Goal: Task Accomplishment & Management: Manage account settings

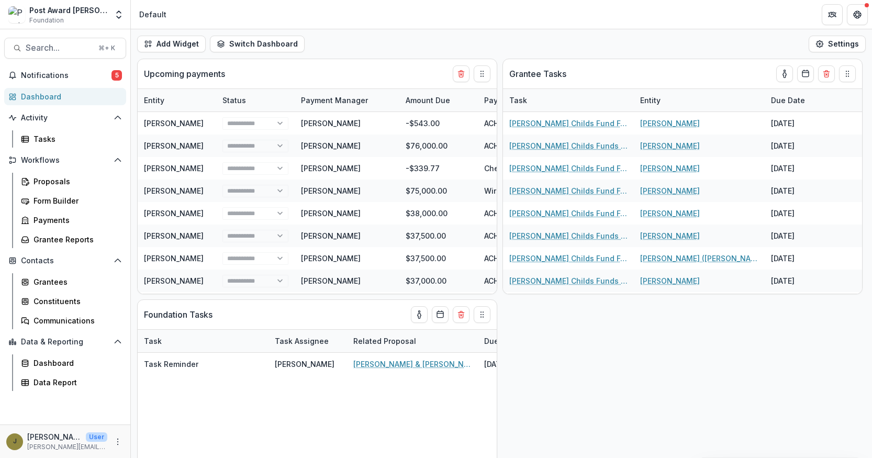
select select "******"
click at [117, 13] on icon "Open entity switcher" at bounding box center [119, 14] width 10 height 10
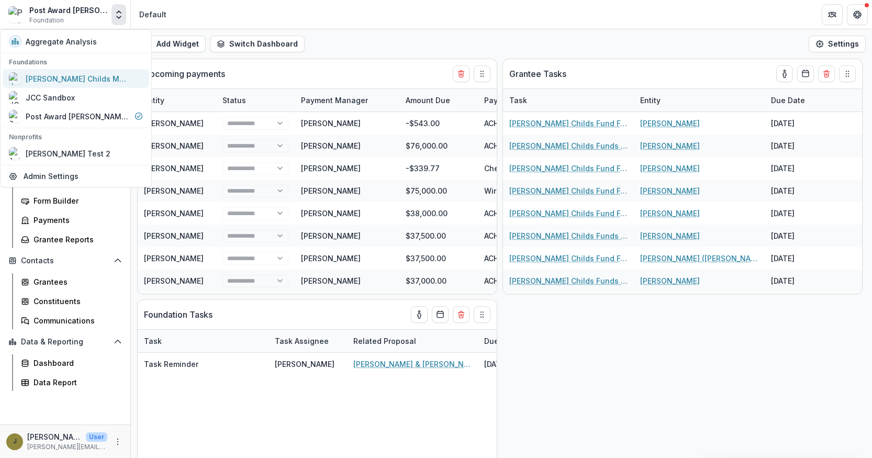
click at [55, 76] on div "[PERSON_NAME] Childs Memorial Fund for Medical Research" at bounding box center [78, 78] width 105 height 11
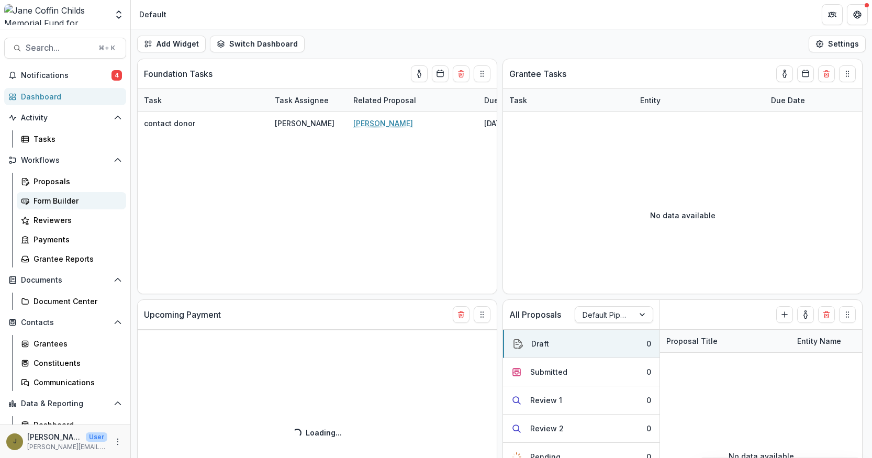
select select "******"
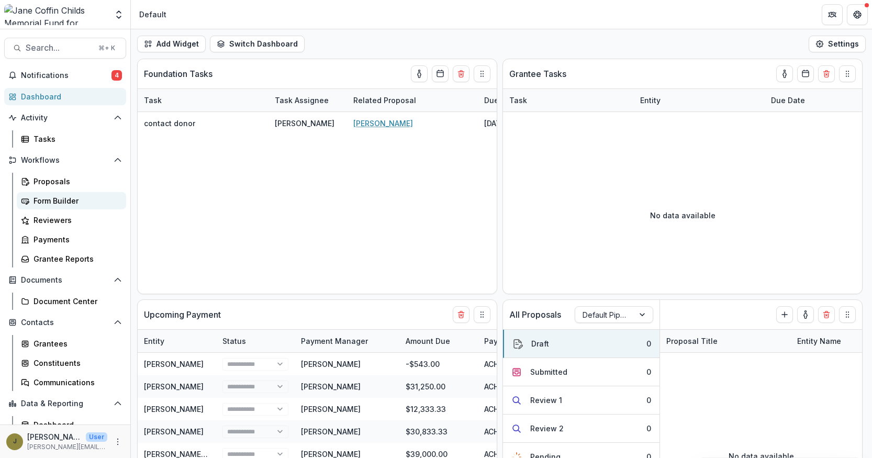
click at [43, 202] on div "Form Builder" at bounding box center [76, 200] width 84 height 11
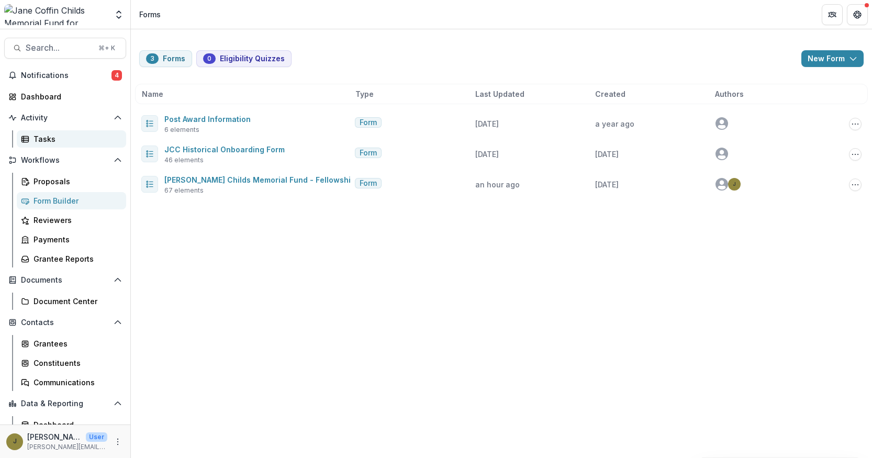
click at [37, 137] on div "Tasks" at bounding box center [76, 138] width 84 height 11
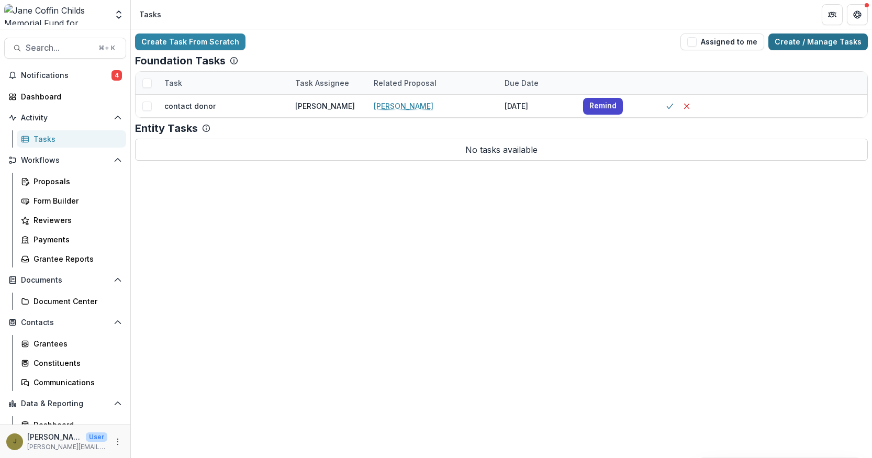
click at [820, 41] on link "Create / Manage Tasks" at bounding box center [817, 42] width 99 height 17
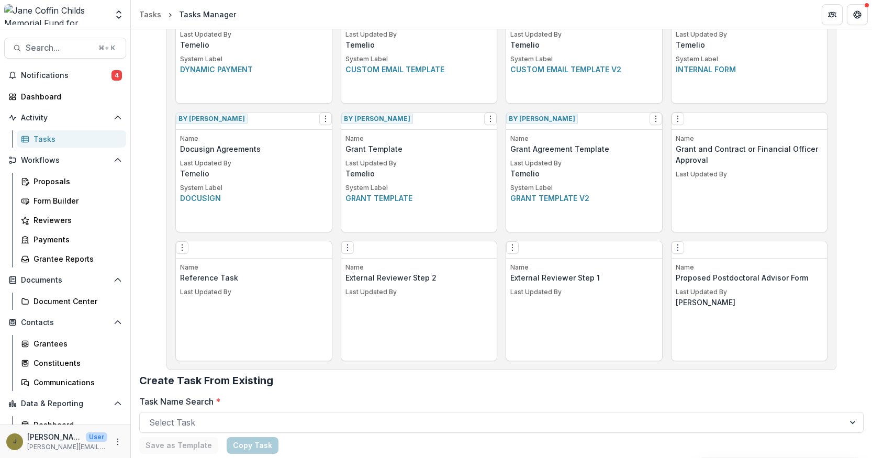
scroll to position [551, 0]
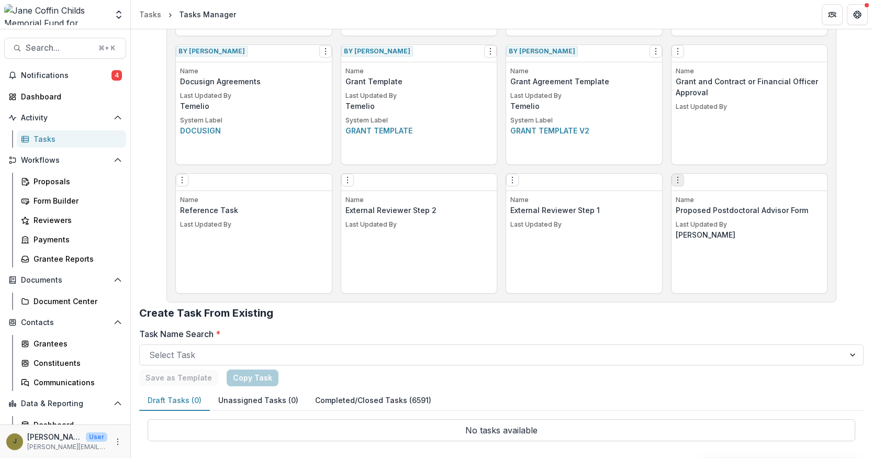
click at [677, 183] on icon "Options" at bounding box center [678, 180] width 8 height 8
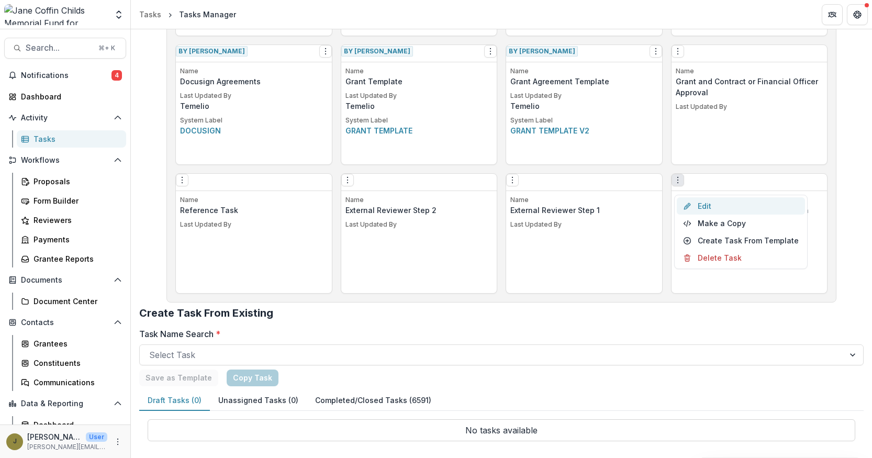
click at [693, 205] on link "Edit" at bounding box center [741, 205] width 128 height 17
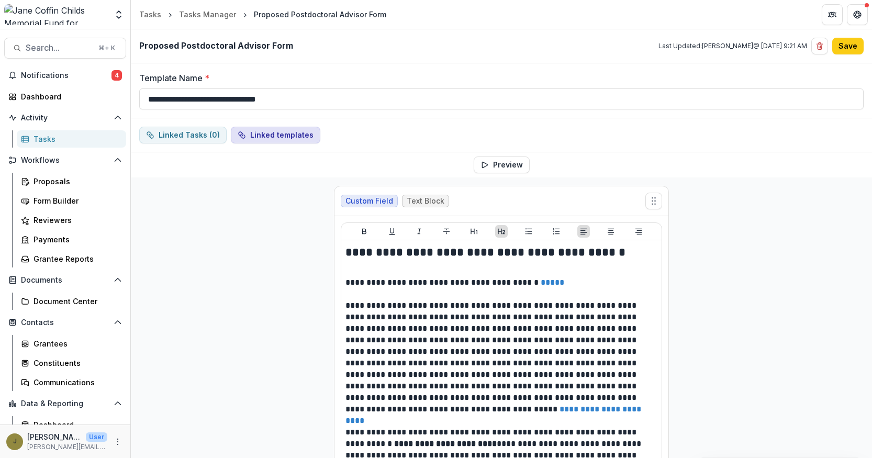
click at [283, 138] on button "Linked templates" at bounding box center [276, 135] width 90 height 17
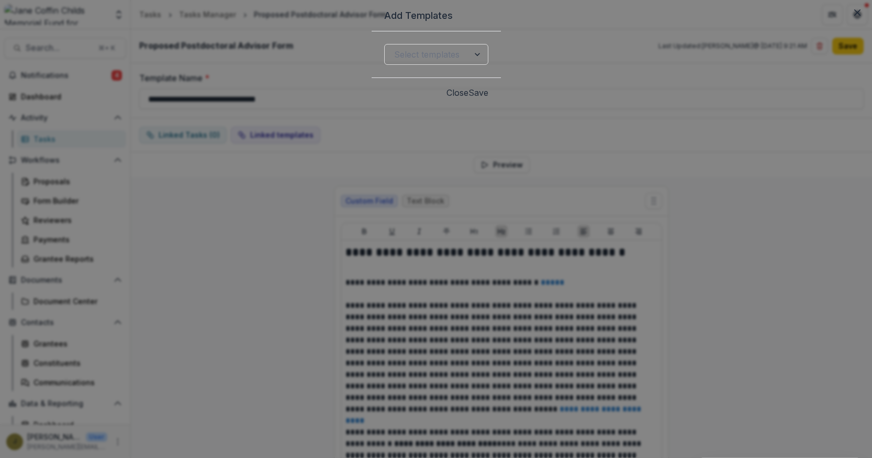
click at [468, 99] on button "Close" at bounding box center [457, 92] width 22 height 13
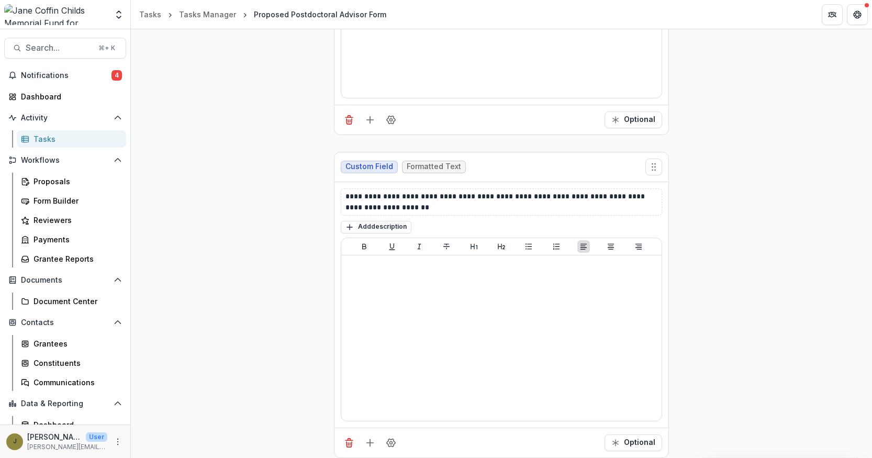
scroll to position [3557, 0]
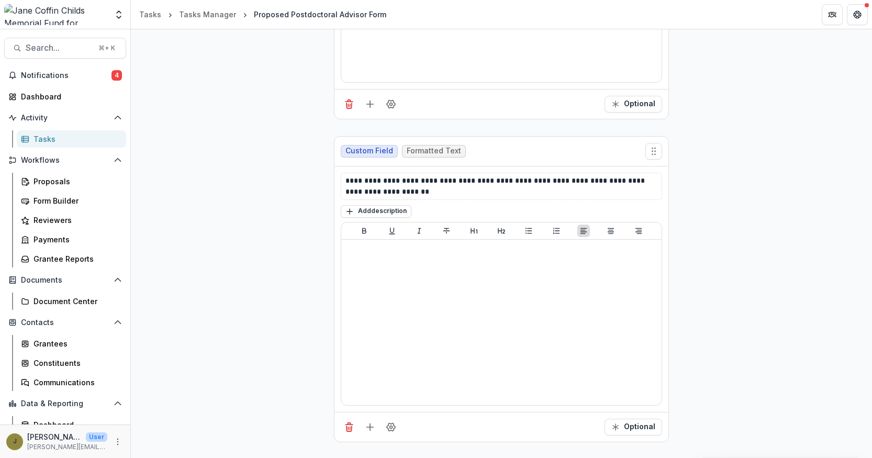
click at [79, 139] on div "Tasks" at bounding box center [76, 138] width 84 height 11
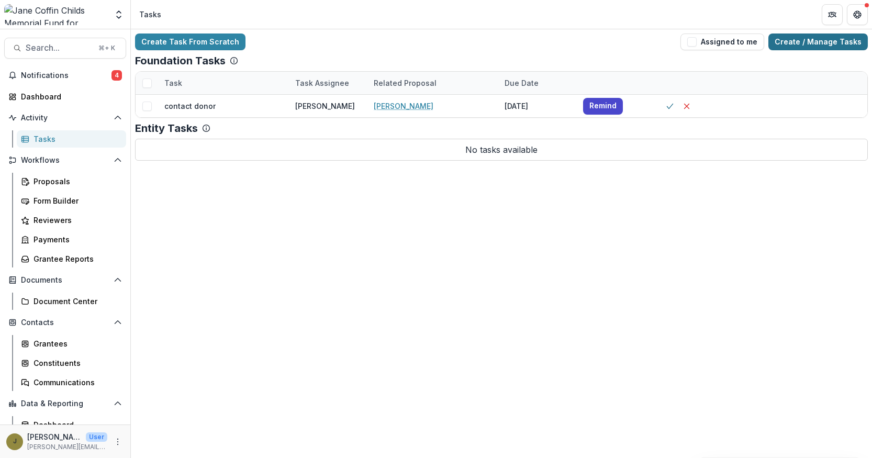
click at [851, 42] on link "Create / Manage Tasks" at bounding box center [817, 42] width 99 height 17
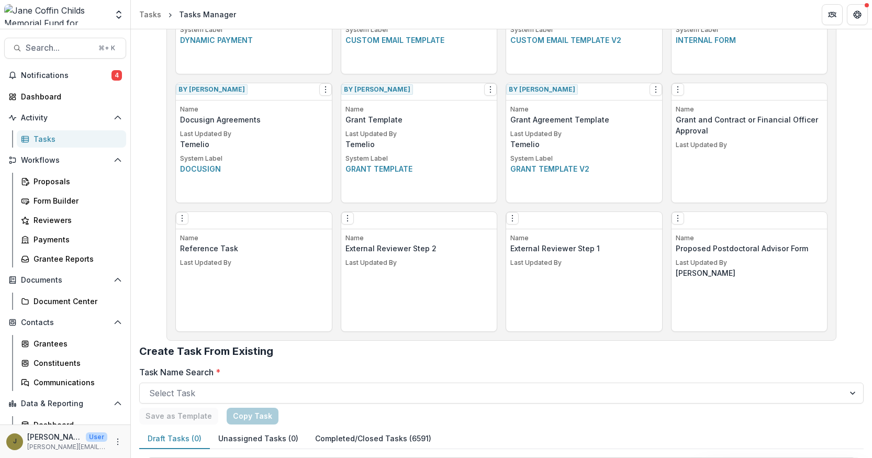
scroll to position [551, 0]
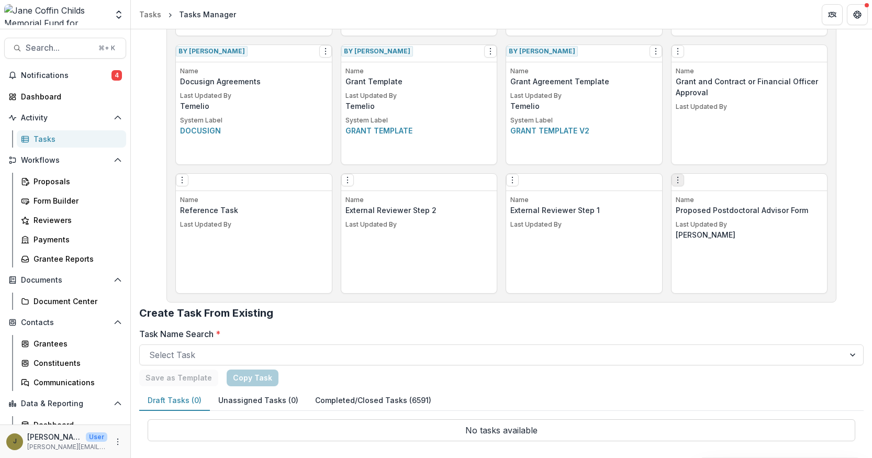
click at [682, 184] on icon "Options" at bounding box center [678, 180] width 8 height 8
click at [769, 186] on div "Edit Make a Copy Create Task From Template Delete Task" at bounding box center [750, 182] width 156 height 17
click at [756, 214] on p "Proposed Postdoctoral Advisor Form" at bounding box center [750, 210] width 148 height 11
click at [684, 186] on button "Options" at bounding box center [678, 180] width 13 height 13
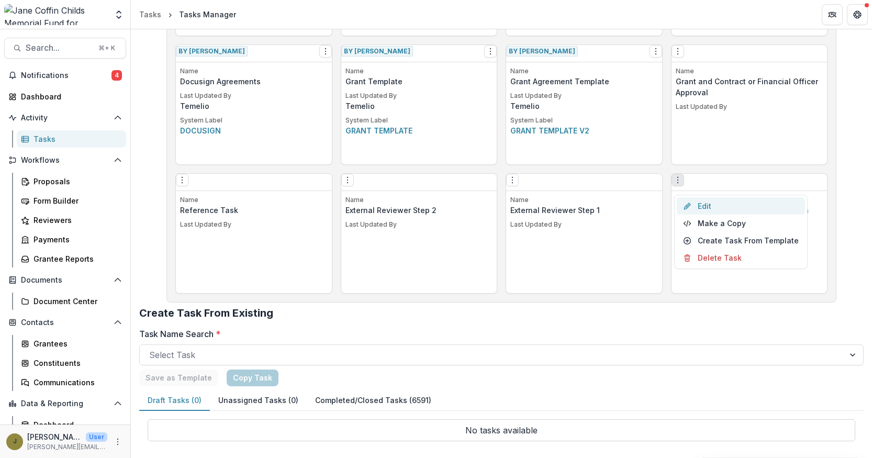
click at [709, 206] on link "Edit" at bounding box center [741, 205] width 128 height 17
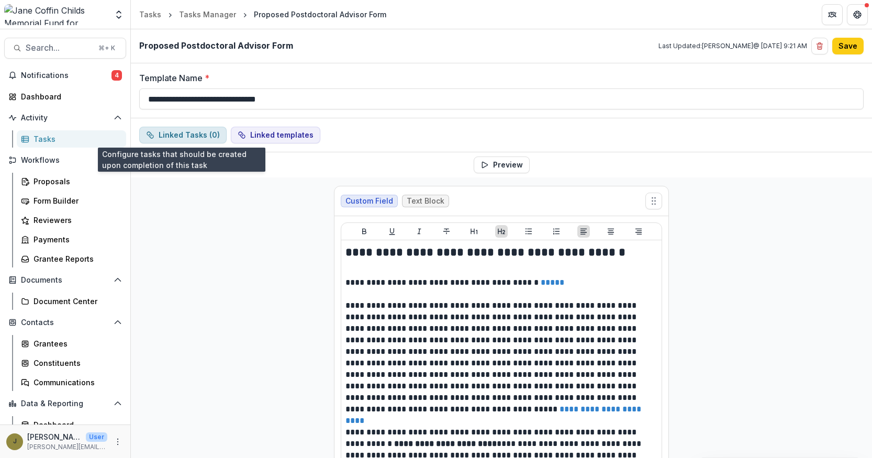
click at [198, 135] on button "Linked Tasks ( 0 )" at bounding box center [182, 135] width 87 height 17
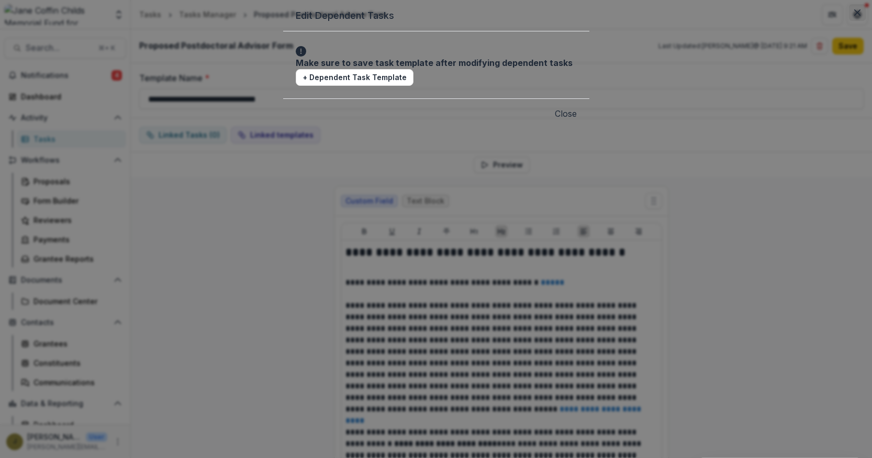
click at [854, 16] on icon "Close" at bounding box center [857, 12] width 6 height 6
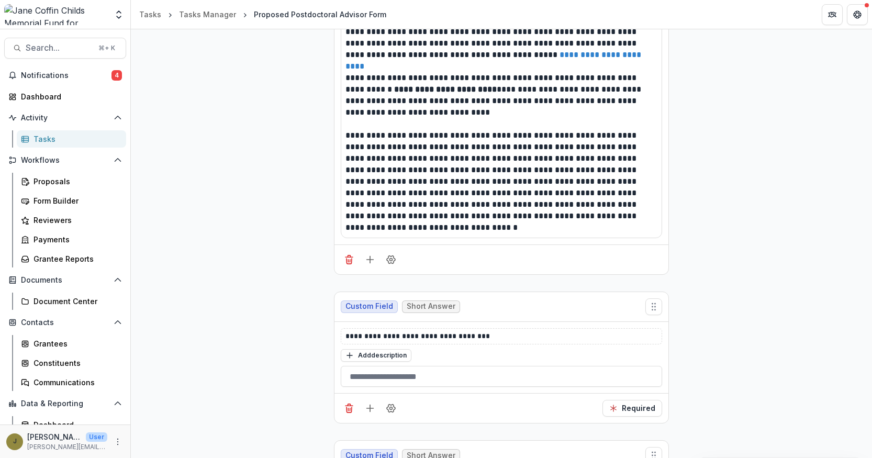
scroll to position [357, 0]
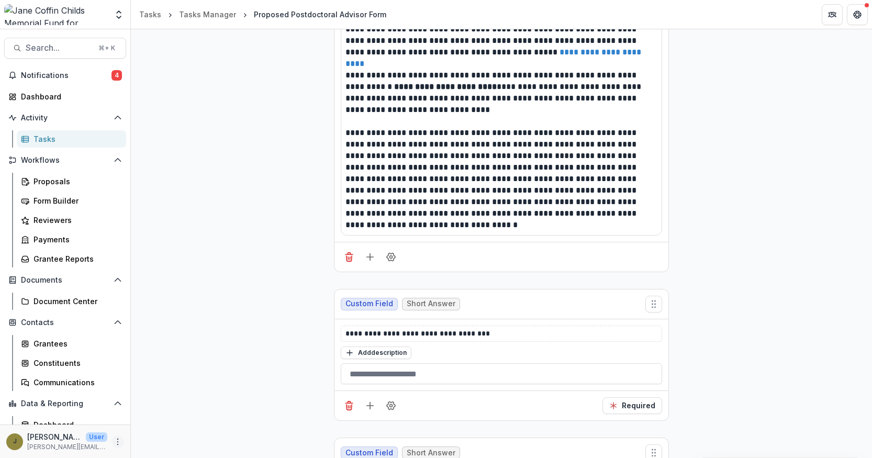
click at [114, 441] on icon "More" at bounding box center [118, 442] width 8 height 8
click at [147, 418] on link "User Settings" at bounding box center [184, 419] width 112 height 17
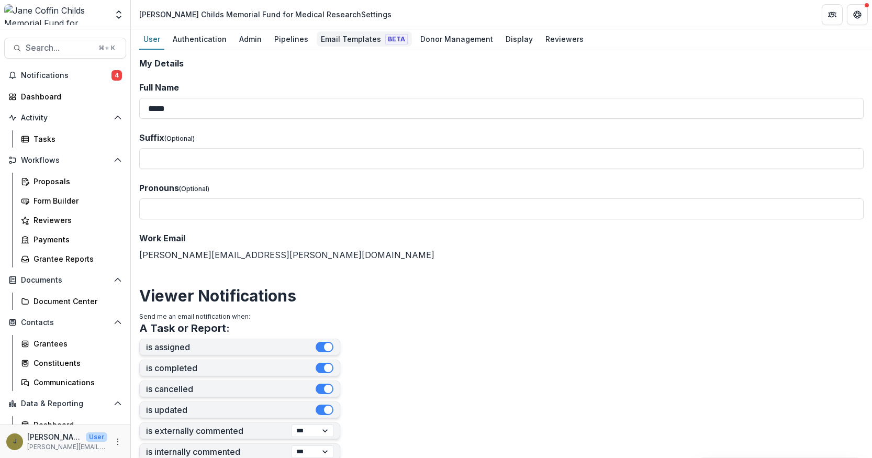
click at [323, 37] on div "Email Templates Beta" at bounding box center [364, 38] width 95 height 15
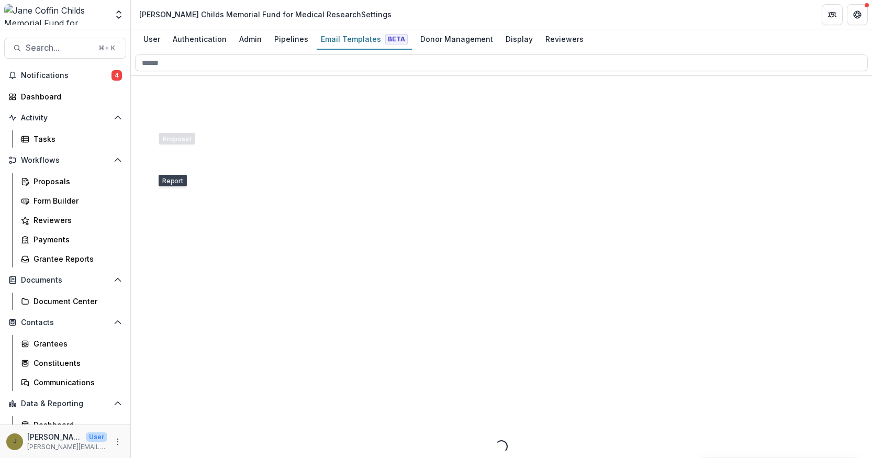
click at [150, 450] on span "Task" at bounding box center [140, 455] width 19 height 10
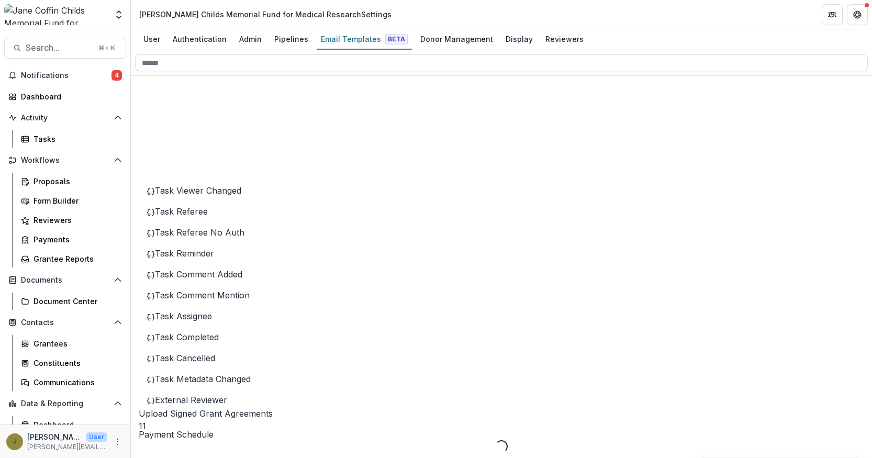
scroll to position [92, 0]
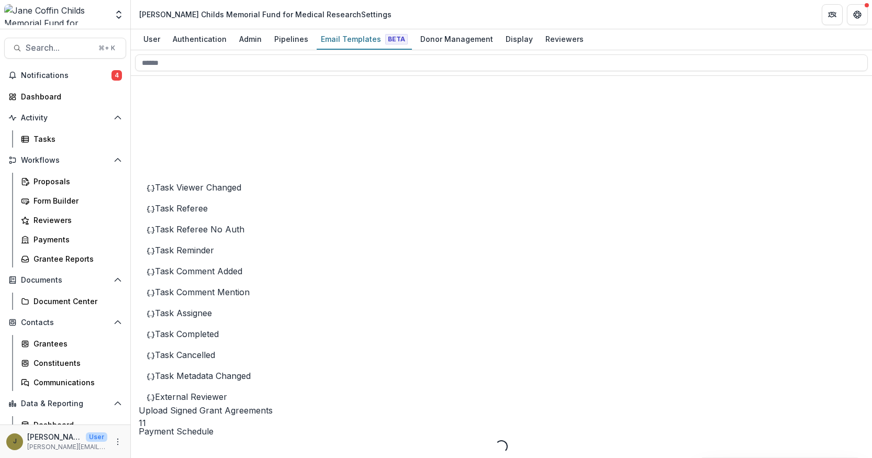
click at [192, 339] on span "Task Completed" at bounding box center [187, 334] width 64 height 10
click at [466, 440] on div "Task Completed Created - [DATE] 10:45 PM Last Updated - [DATE] 10:45 PM Preview…" at bounding box center [501, 467] width 741 height 54
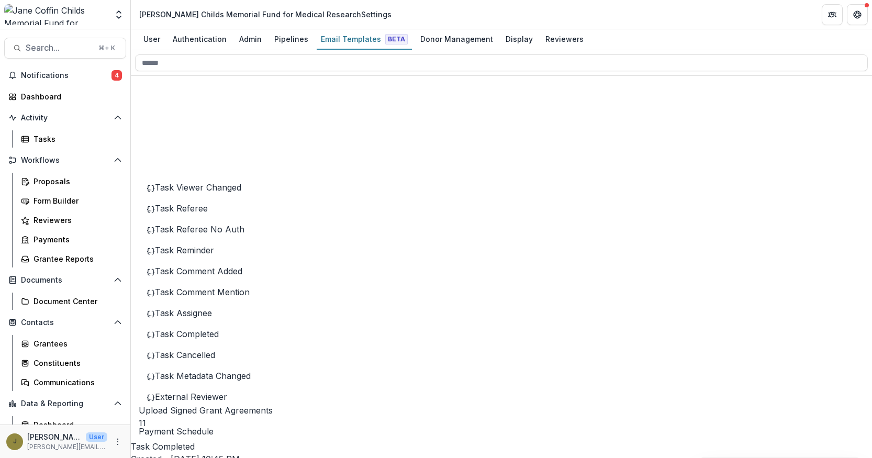
click at [661, 440] on div "Task Completed Created - [DATE] 10:45 PM Last Updated - [DATE] 10:45 PM Preview…" at bounding box center [501, 467] width 741 height 54
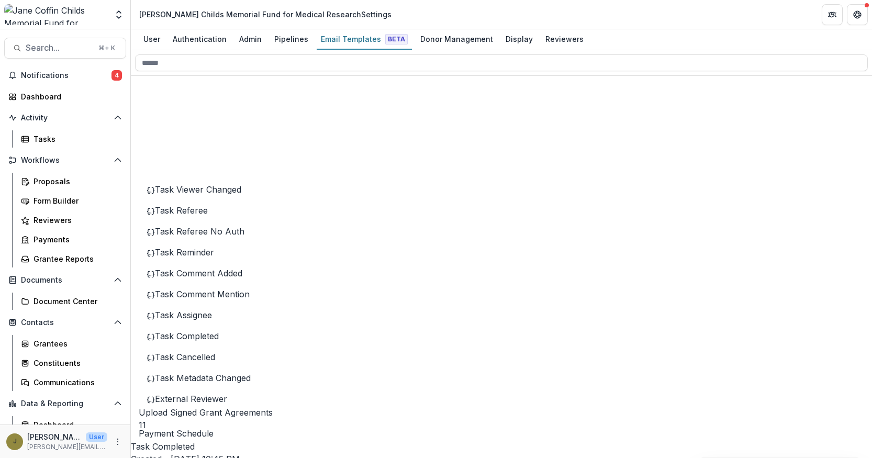
scroll to position [88, 0]
click at [162, 338] on icon at bounding box center [226, 425] width 174 height 174
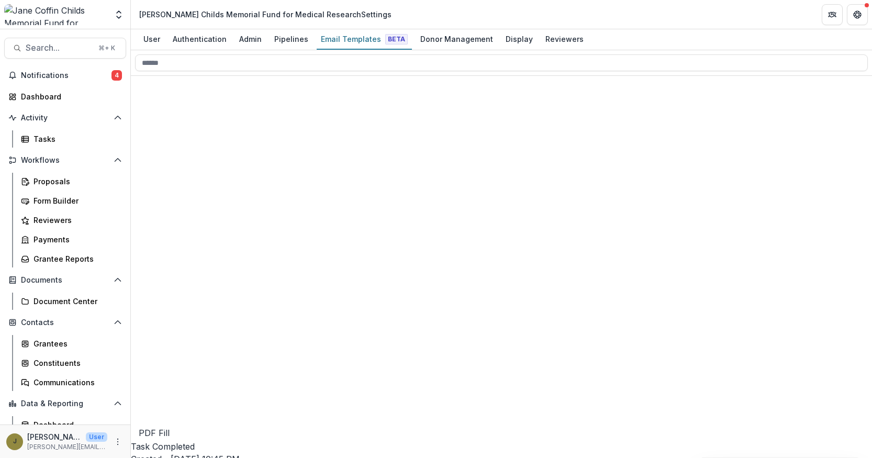
scroll to position [230, 0]
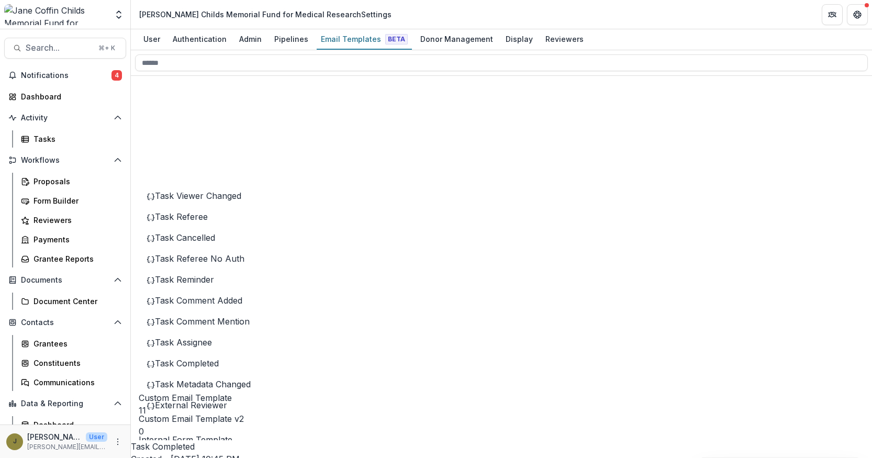
scroll to position [317, 0]
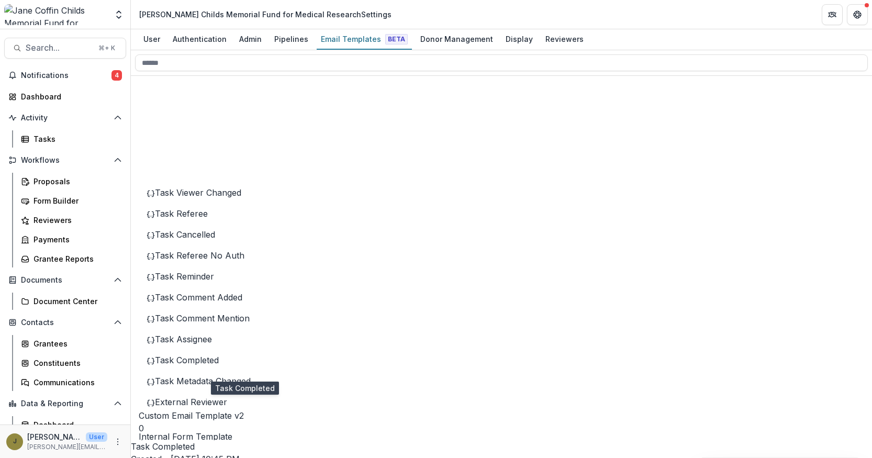
click at [214, 365] on span "Task Completed" at bounding box center [187, 360] width 64 height 10
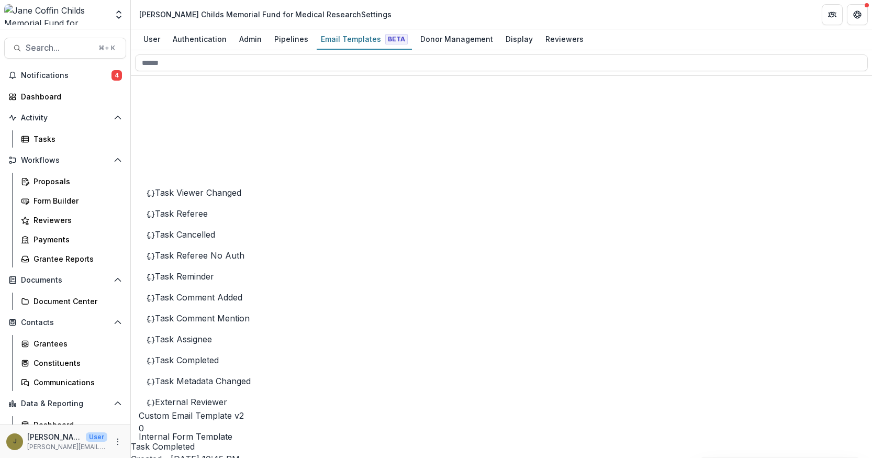
click at [159, 340] on icon at bounding box center [226, 427] width 174 height 174
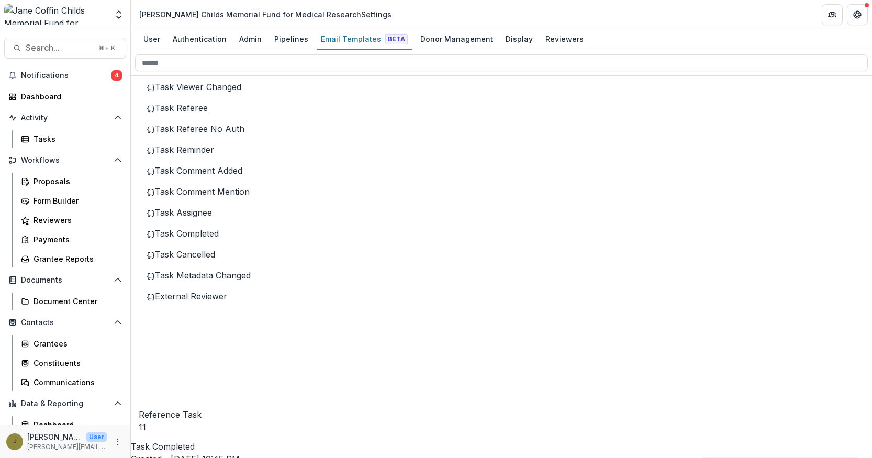
scroll to position [455, 0]
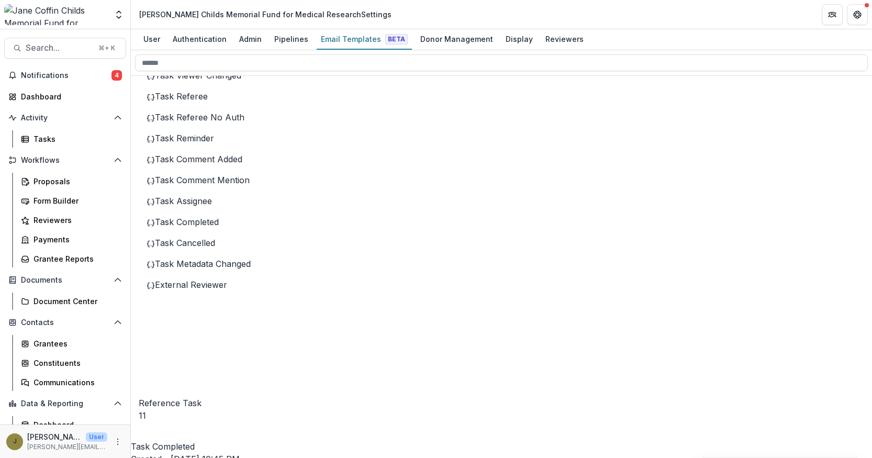
click at [218, 228] on div "Task Completed" at bounding box center [230, 222] width 166 height 13
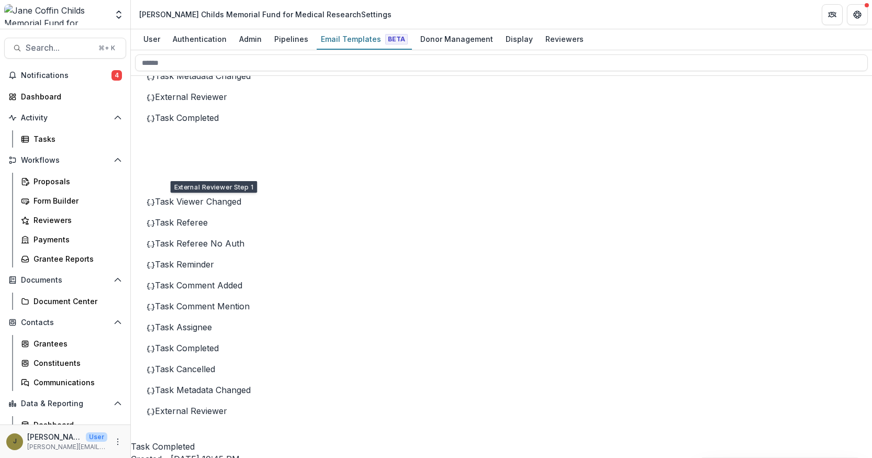
scroll to position [691, 0]
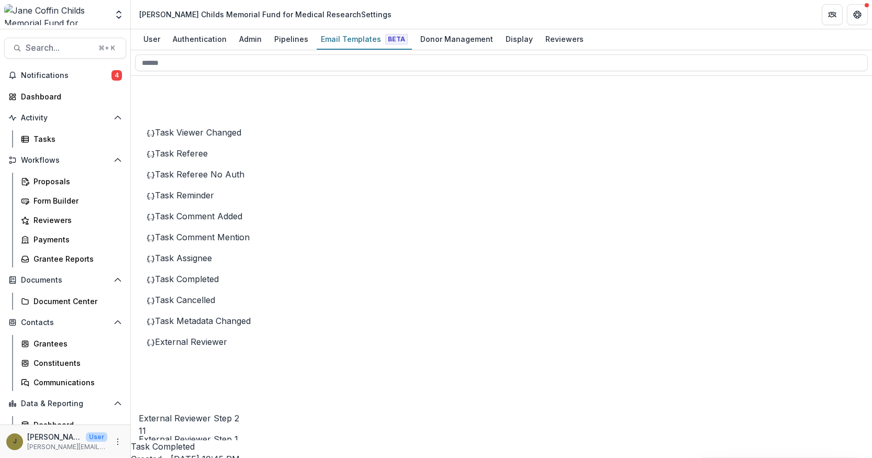
click at [200, 284] on span "Task Completed" at bounding box center [187, 279] width 64 height 10
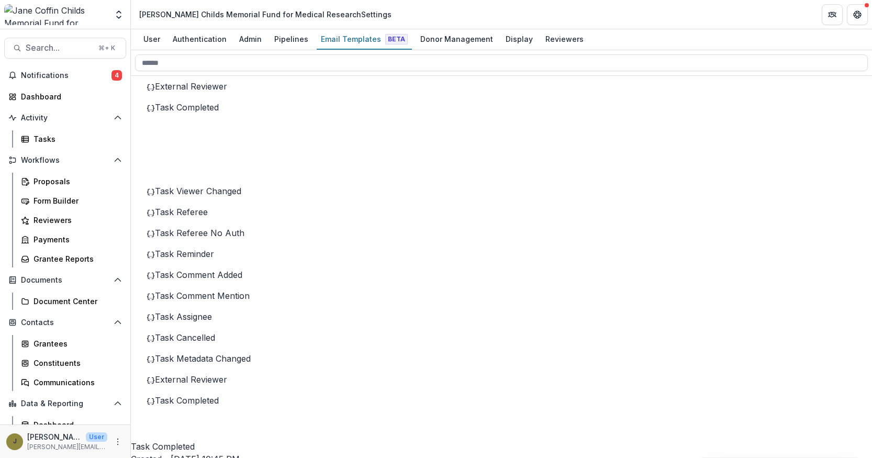
scroll to position [627, 0]
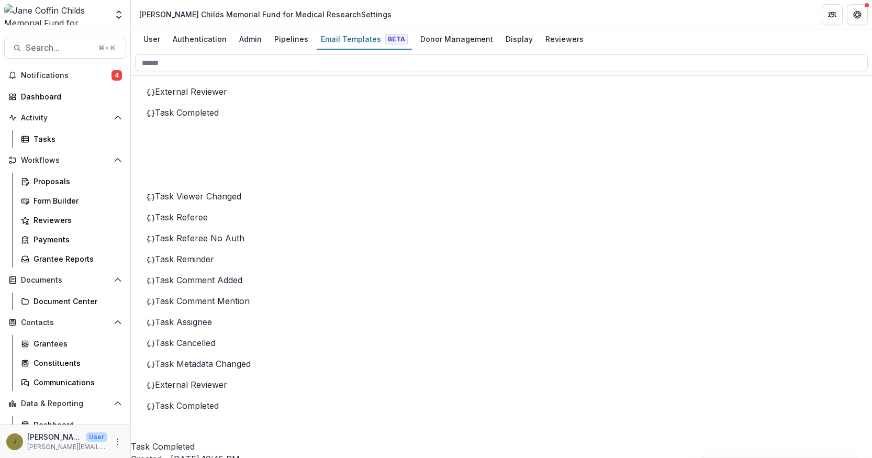
click at [158, 343] on icon at bounding box center [226, 430] width 174 height 174
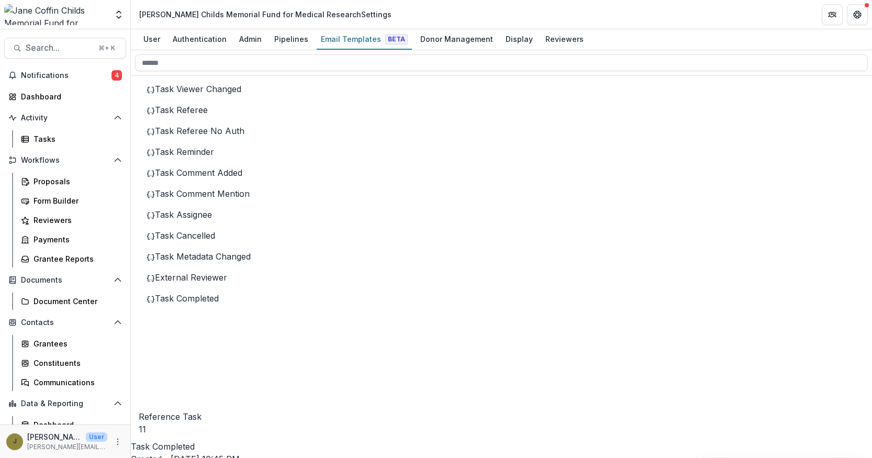
scroll to position [461, 0]
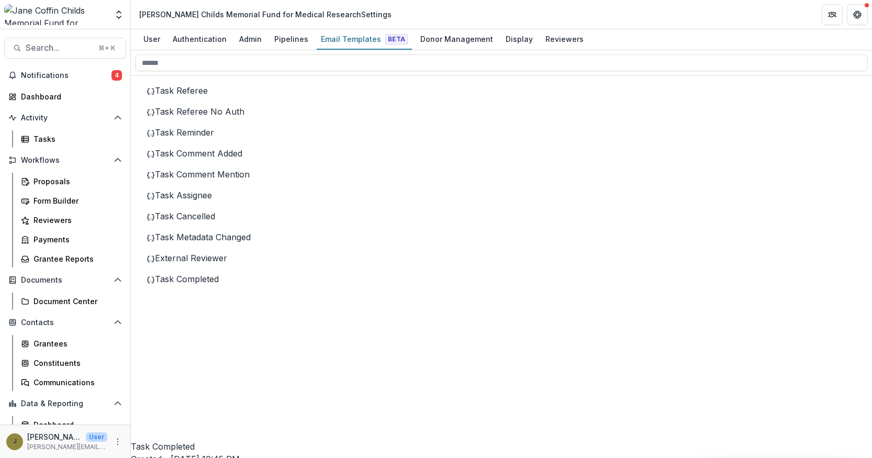
click at [617, 440] on div "Task Completed Created - [DATE] 10:45 PM Last Updated - [DATE] 1:27 PM Preview …" at bounding box center [501, 467] width 741 height 54
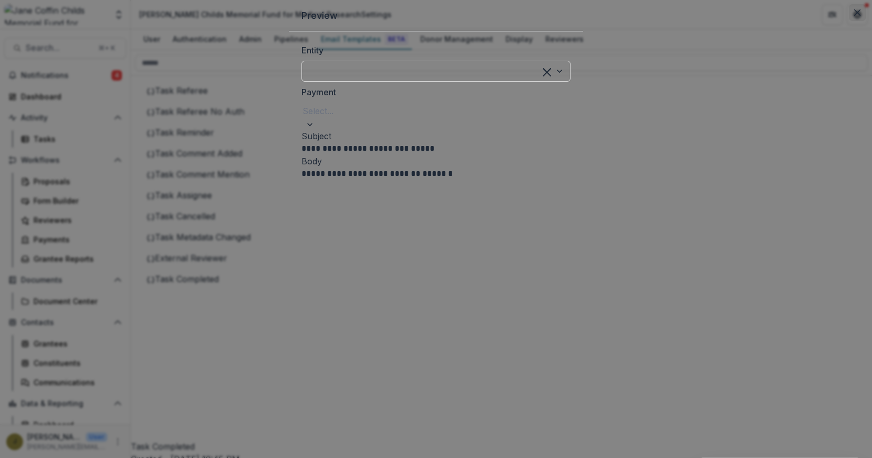
click at [854, 16] on icon "Close" at bounding box center [857, 12] width 6 height 6
